Goal: Information Seeking & Learning: Learn about a topic

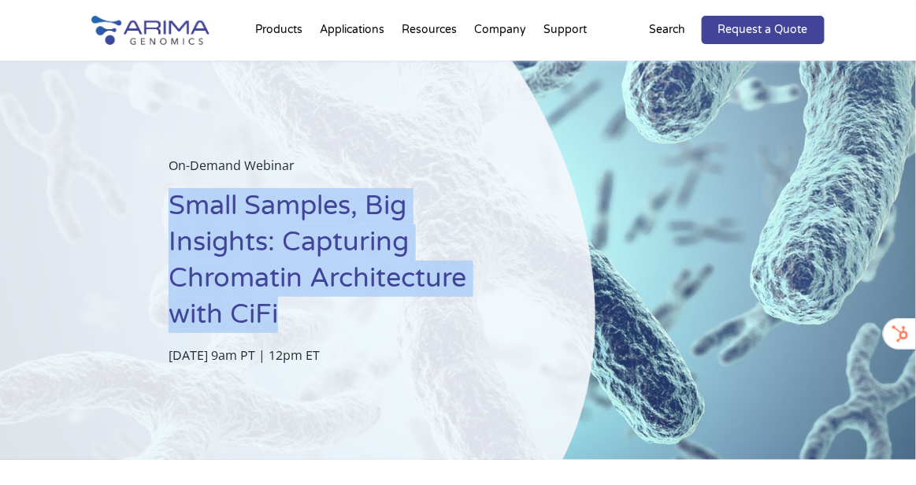
drag, startPoint x: 169, startPoint y: 210, endPoint x: 276, endPoint y: 322, distance: 154.9
click at [276, 322] on h1 "Small Samples, Big Insights: Capturing Chromatin Architecture with CiFi" at bounding box center [343, 266] width 348 height 157
click at [61, 267] on div "On-Demand Webinar Small Samples, Big Insights: Capturing Chromatin Architecture…" at bounding box center [298, 260] width 596 height 399
drag, startPoint x: 173, startPoint y: 201, endPoint x: 292, endPoint y: 317, distance: 166.0
click at [292, 317] on h1 "Small Samples, Big Insights: Capturing Chromatin Architecture with CiFi" at bounding box center [343, 266] width 348 height 157
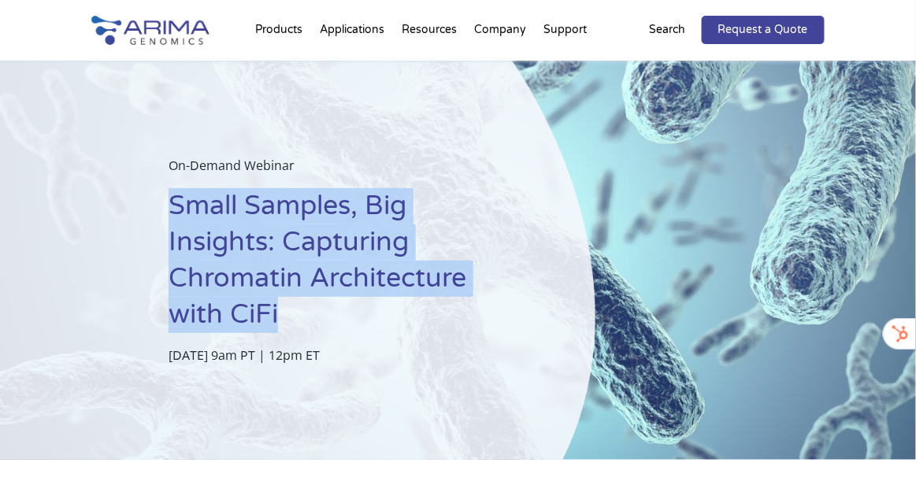
copy h1 "Small Samples, Big Insights: Capturing Chromatin Architecture with CiFi"
